Goal: Navigation & Orientation: Find specific page/section

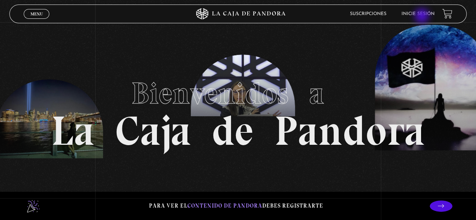
click at [422, 16] on link "Inicie sesión" at bounding box center [417, 14] width 33 height 5
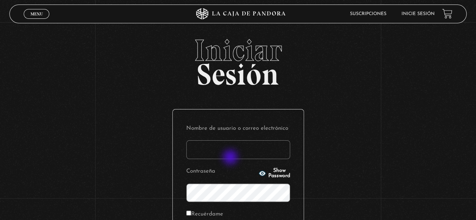
type input "s.pamgm@yahoo.com"
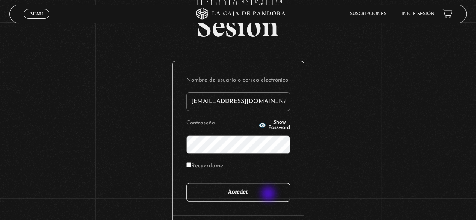
click at [269, 194] on input "Acceder" at bounding box center [238, 192] width 104 height 19
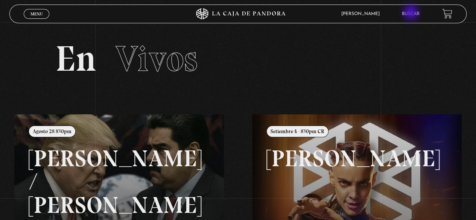
click at [411, 13] on link "Buscar" at bounding box center [411, 14] width 18 height 5
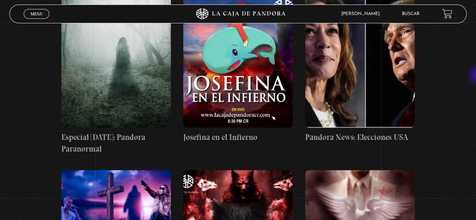
scroll to position [3472, 0]
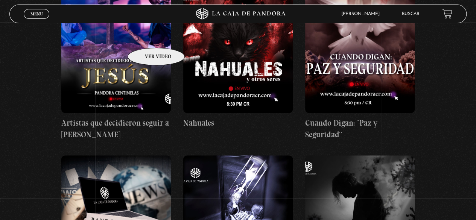
click at [146, 36] on figure at bounding box center [115, 44] width 109 height 135
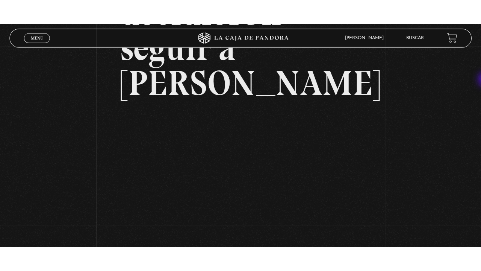
scroll to position [124, 0]
